Goal: Find specific page/section: Find specific page/section

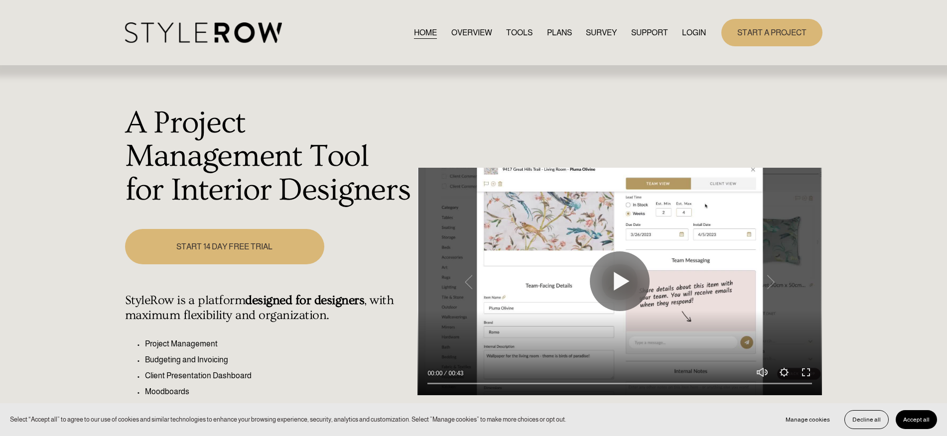
click at [695, 31] on link "LOGIN" at bounding box center [694, 32] width 24 height 13
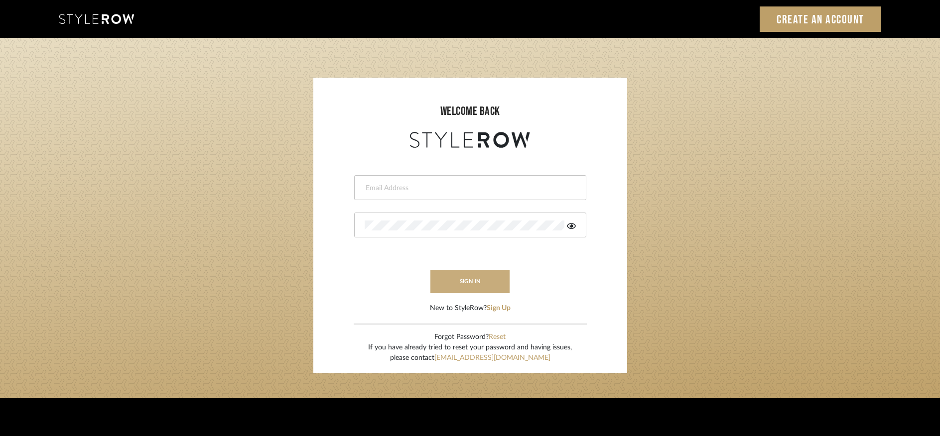
type input "rayeinteriordesign@gmail.com"
click at [466, 290] on button "sign in" at bounding box center [470, 281] width 80 height 23
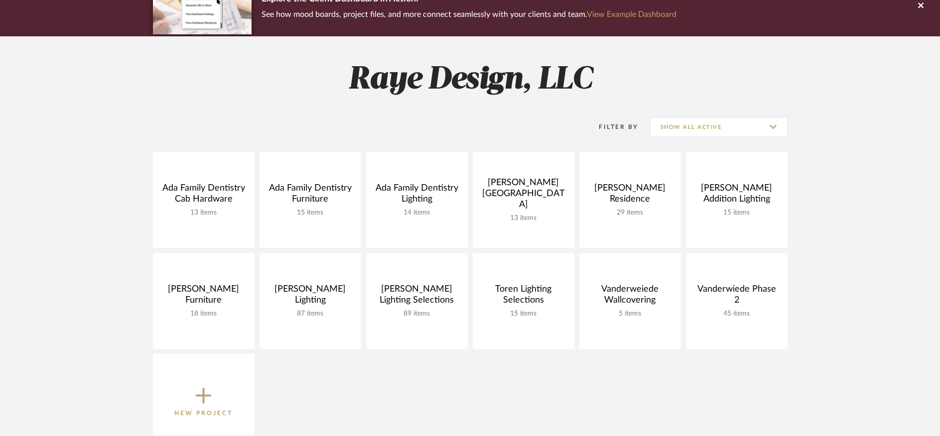
scroll to position [95, 0]
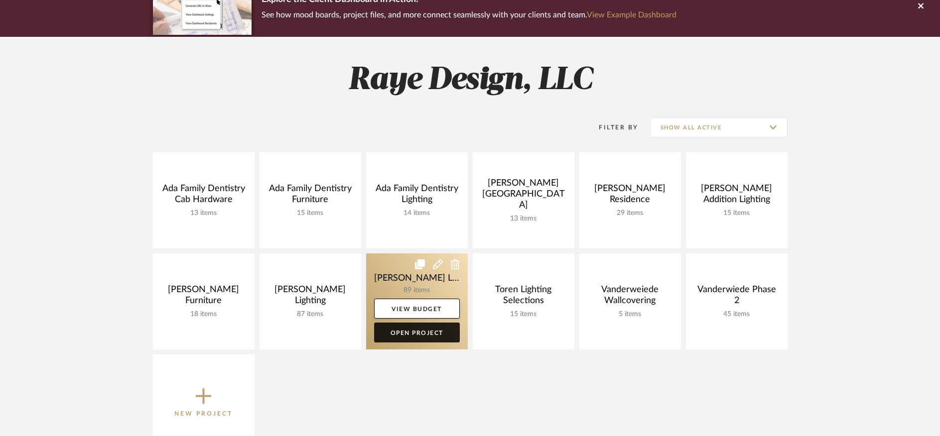
click at [440, 329] on link "Open Project" at bounding box center [417, 333] width 86 height 20
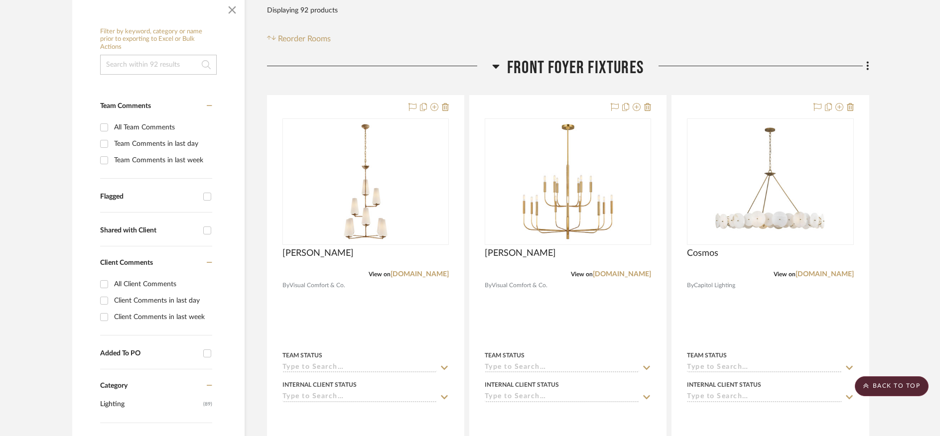
scroll to position [201, 0]
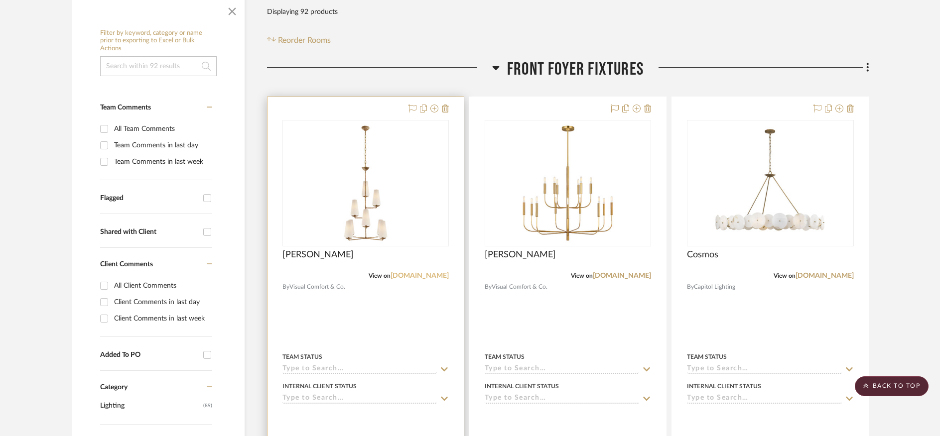
click at [405, 272] on link "[DOMAIN_NAME]" at bounding box center [419, 275] width 58 height 7
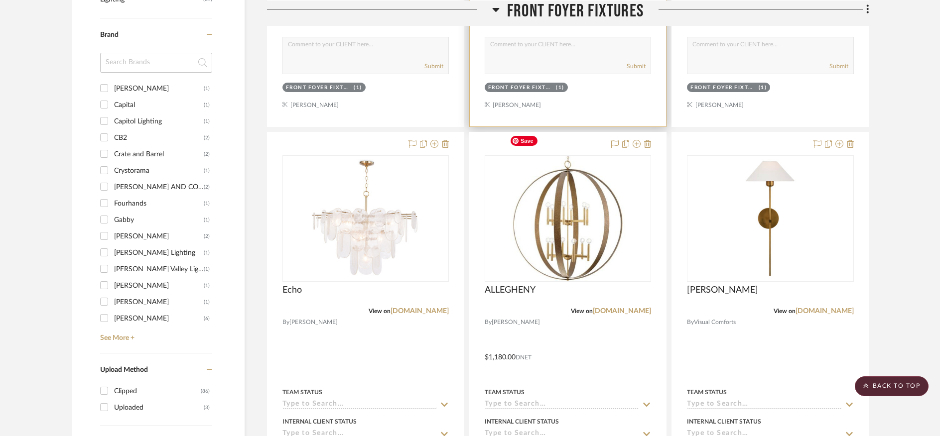
scroll to position [0, 0]
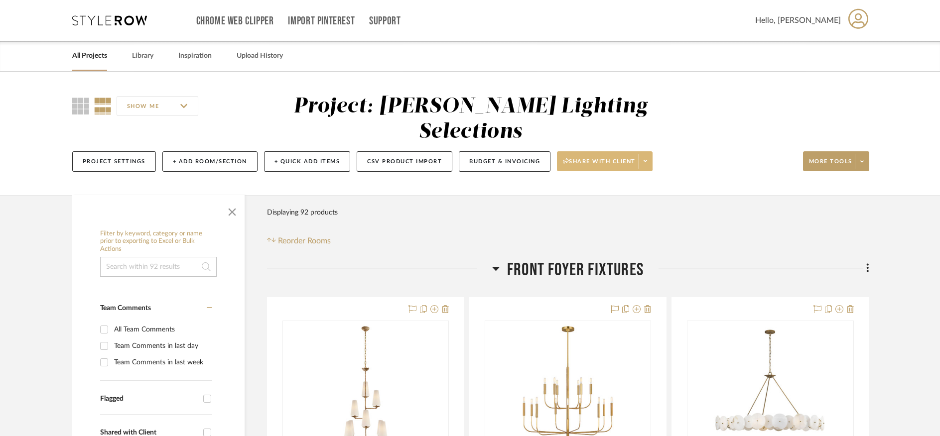
click at [648, 154] on span at bounding box center [645, 161] width 14 height 15
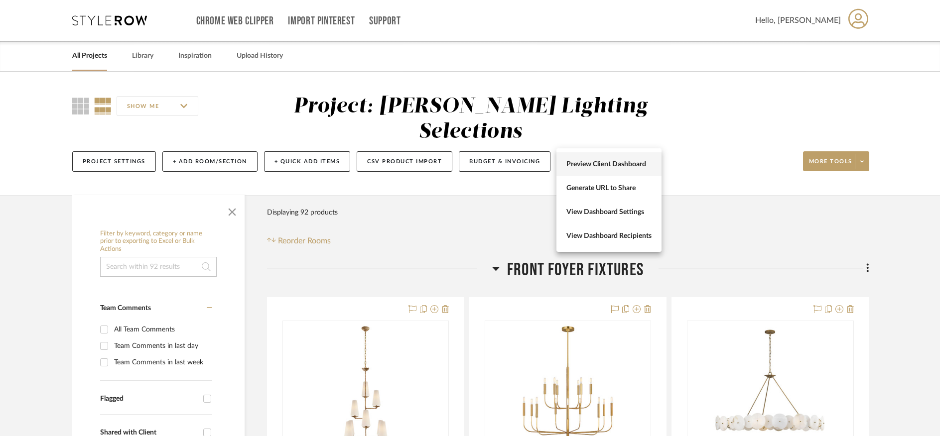
click at [629, 165] on span "Preview Client Dashboard" at bounding box center [608, 164] width 85 height 8
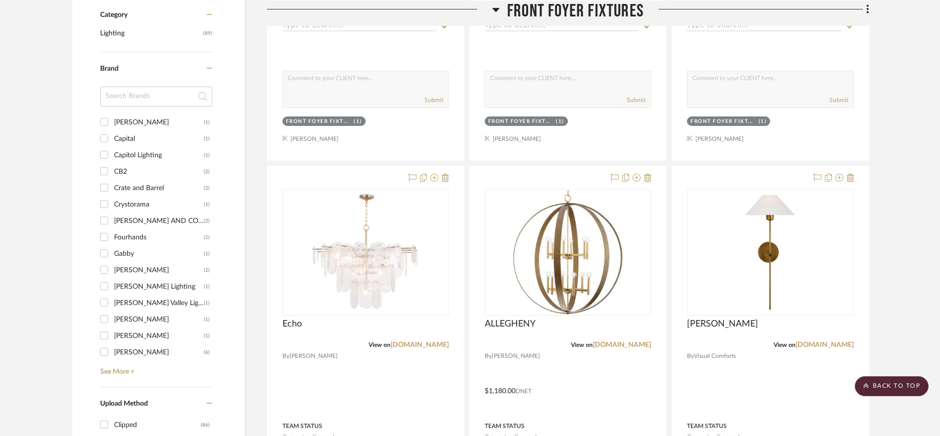
scroll to position [579, 0]
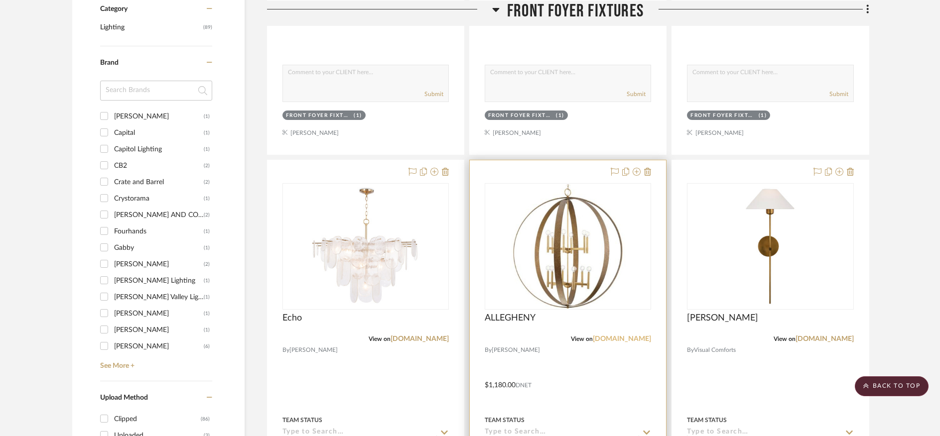
click at [599, 336] on link "[DOMAIN_NAME]" at bounding box center [622, 339] width 58 height 7
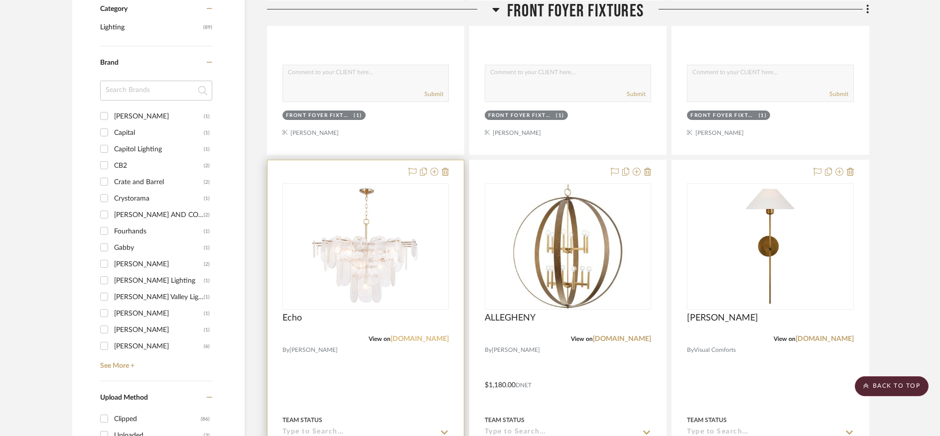
click at [418, 336] on link "[DOMAIN_NAME]" at bounding box center [419, 339] width 58 height 7
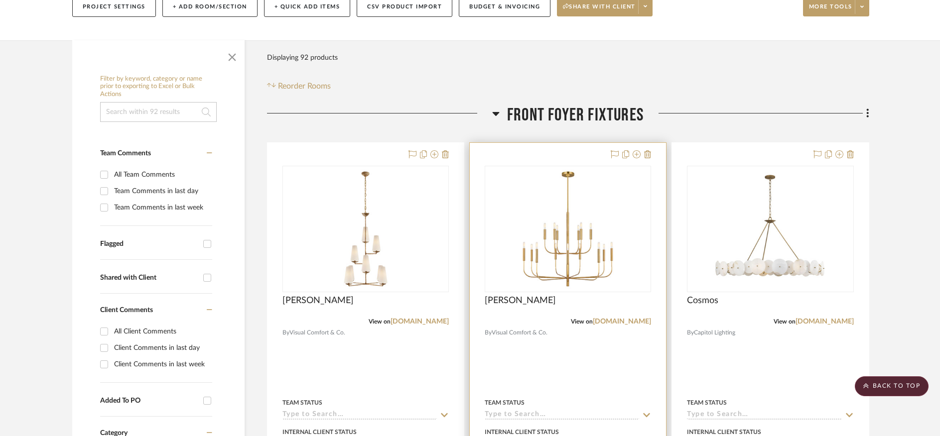
scroll to position [116, 0]
